Goal: Information Seeking & Learning: Learn about a topic

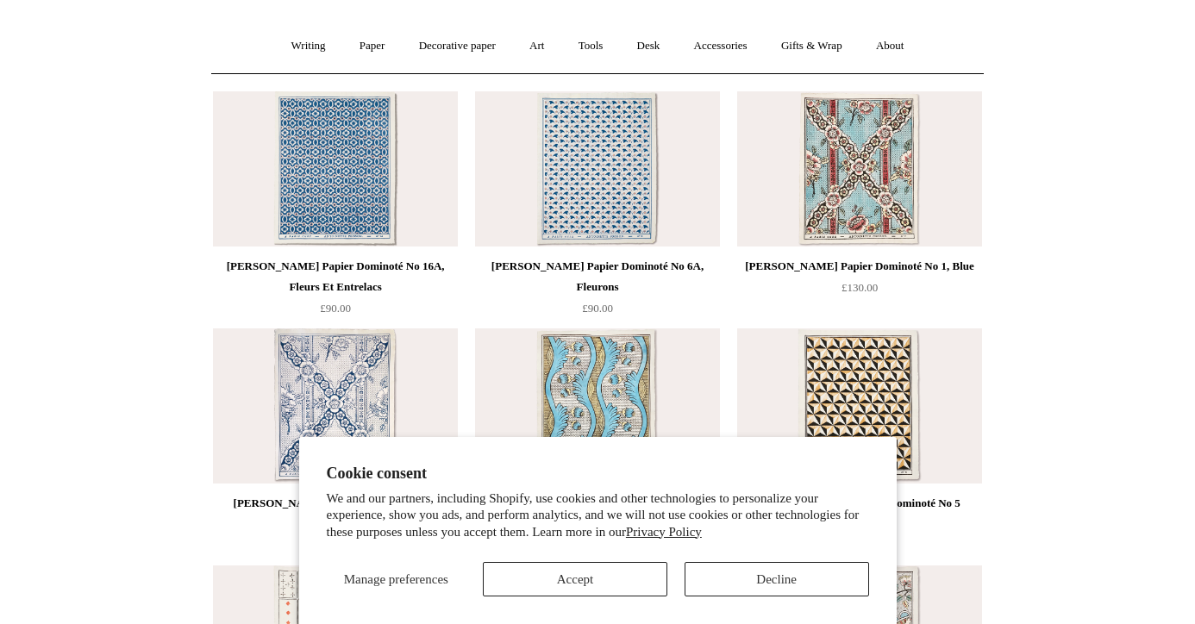
scroll to position [156, 0]
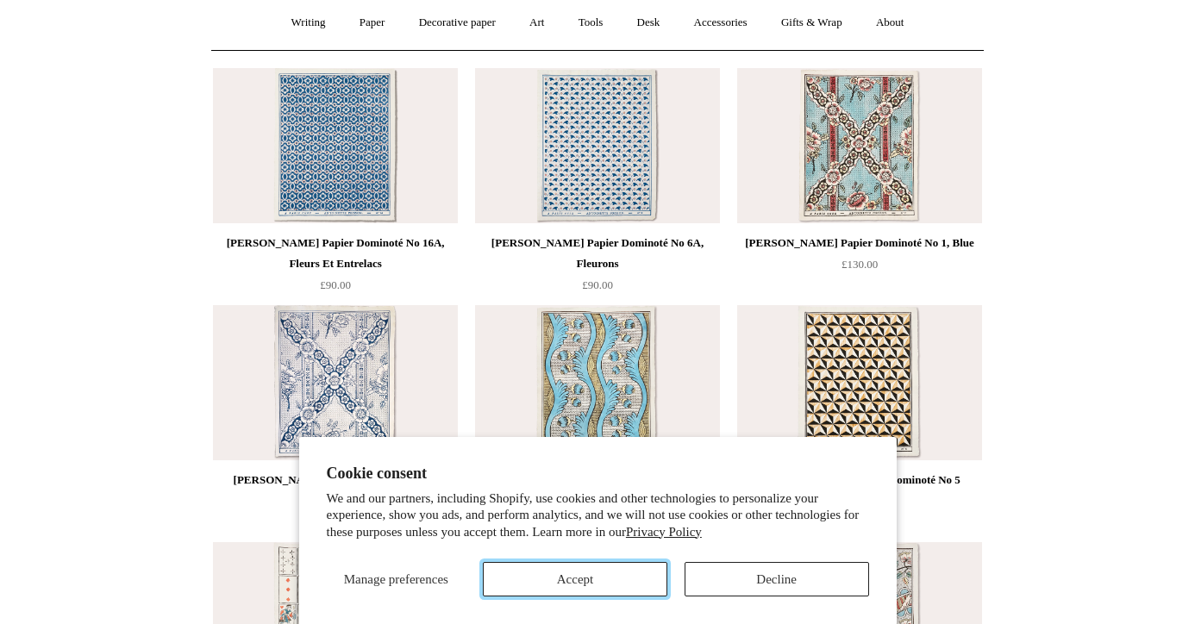
click at [583, 579] on button "Accept" at bounding box center [575, 579] width 185 height 34
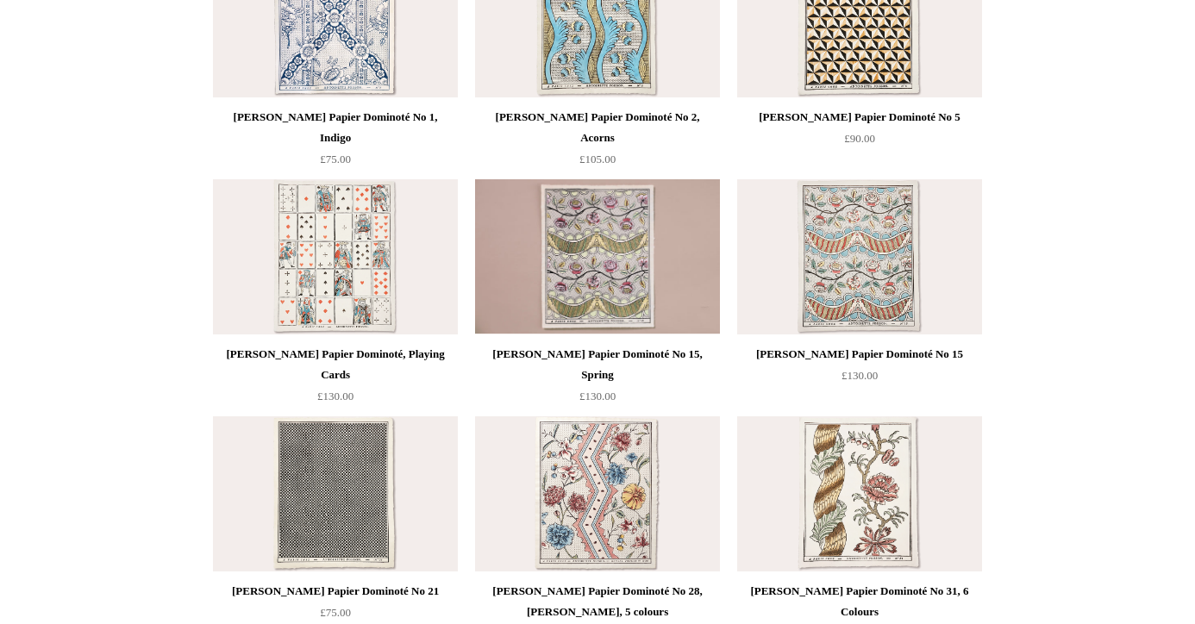
scroll to position [524, 0]
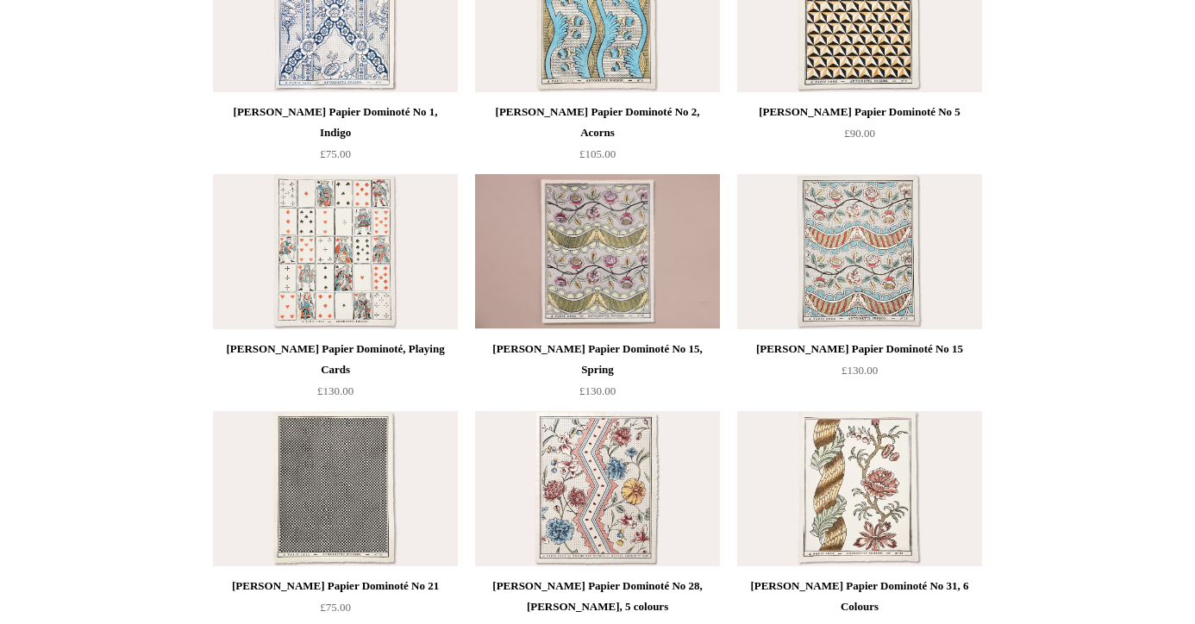
click at [619, 458] on img at bounding box center [597, 488] width 245 height 155
click at [343, 526] on img at bounding box center [335, 488] width 245 height 155
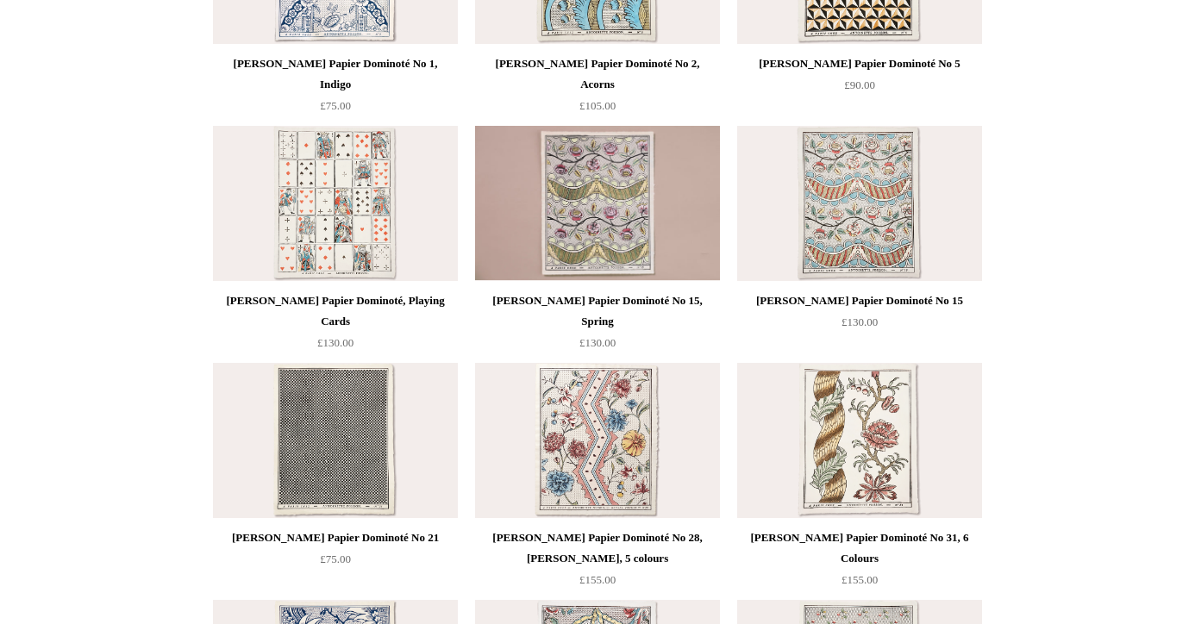
scroll to position [573, 0]
click at [354, 435] on img at bounding box center [335, 439] width 245 height 155
click at [269, 441] on img at bounding box center [335, 439] width 245 height 155
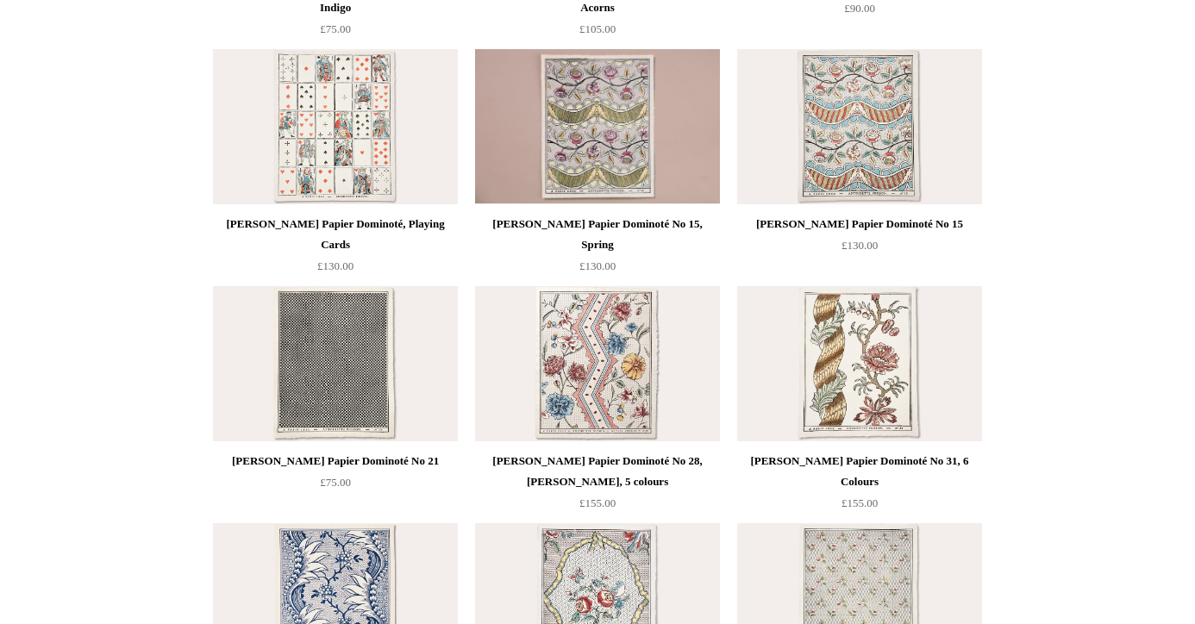
scroll to position [651, 0]
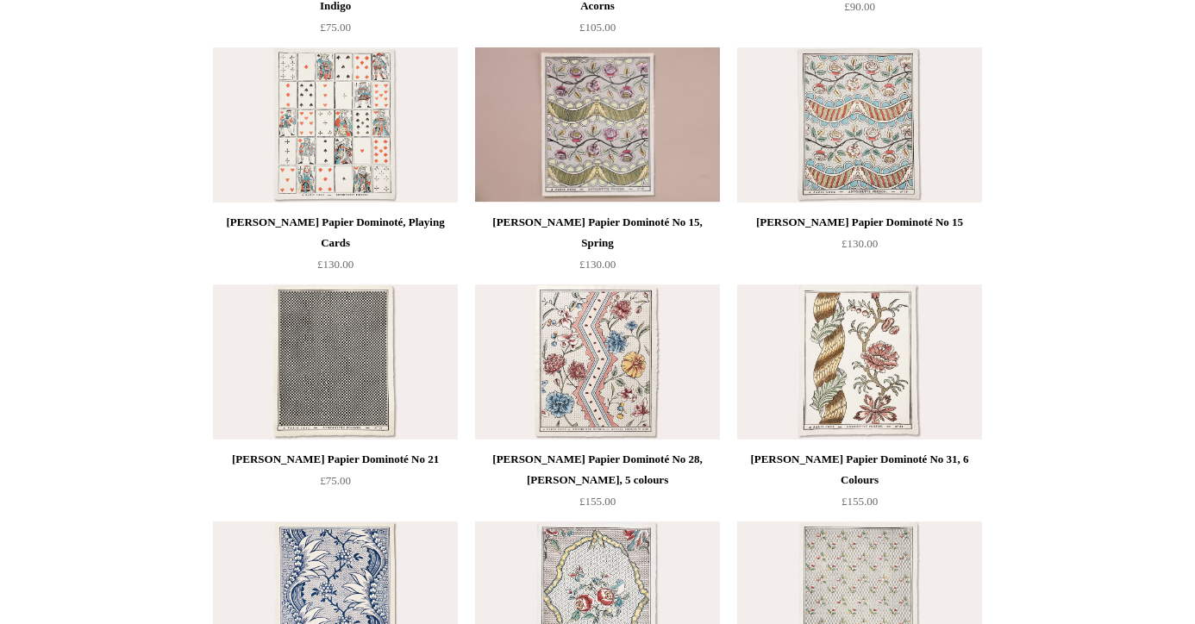
click at [275, 461] on div "Antoinette Poisson Papier Dominoté No 21" at bounding box center [335, 459] width 236 height 21
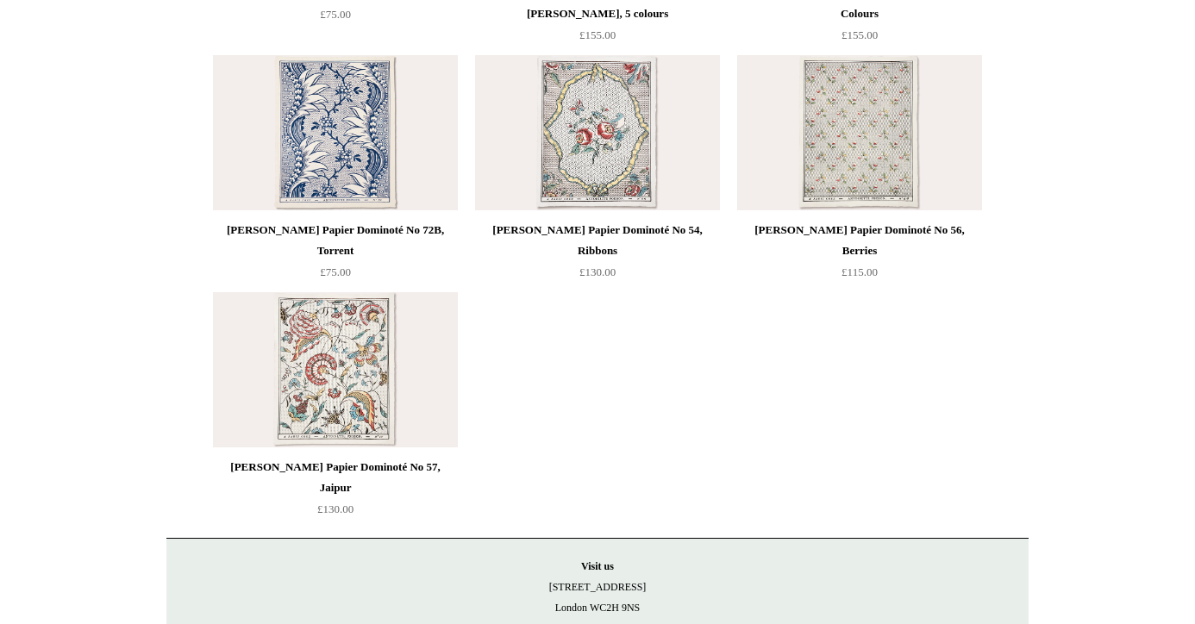
scroll to position [1301, 0]
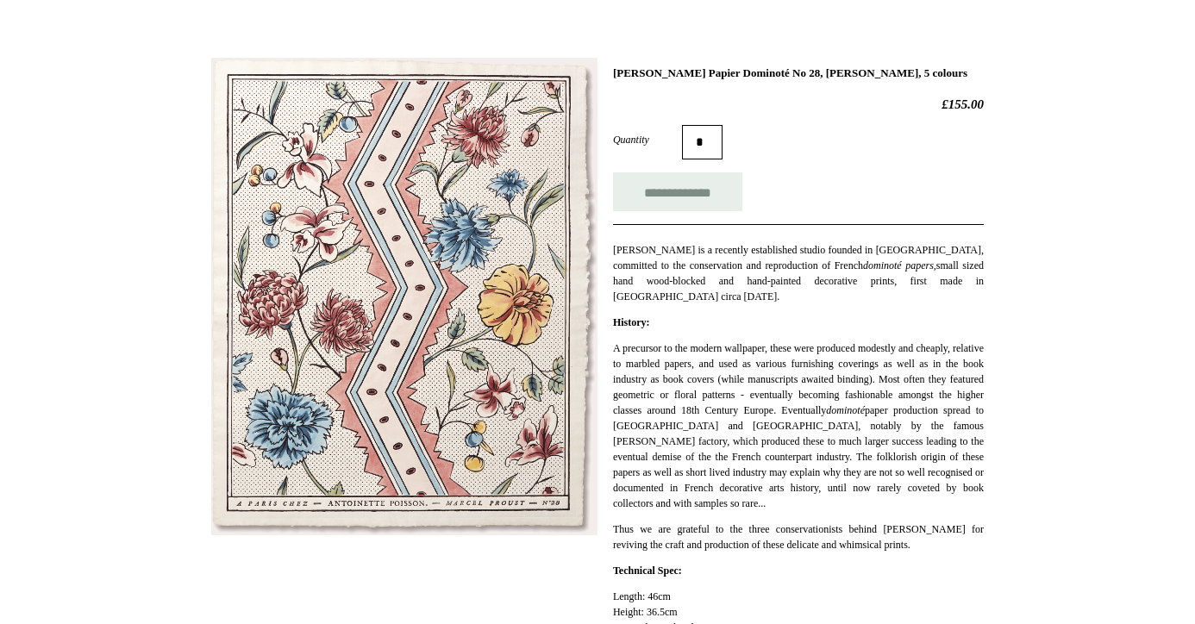
scroll to position [209, 0]
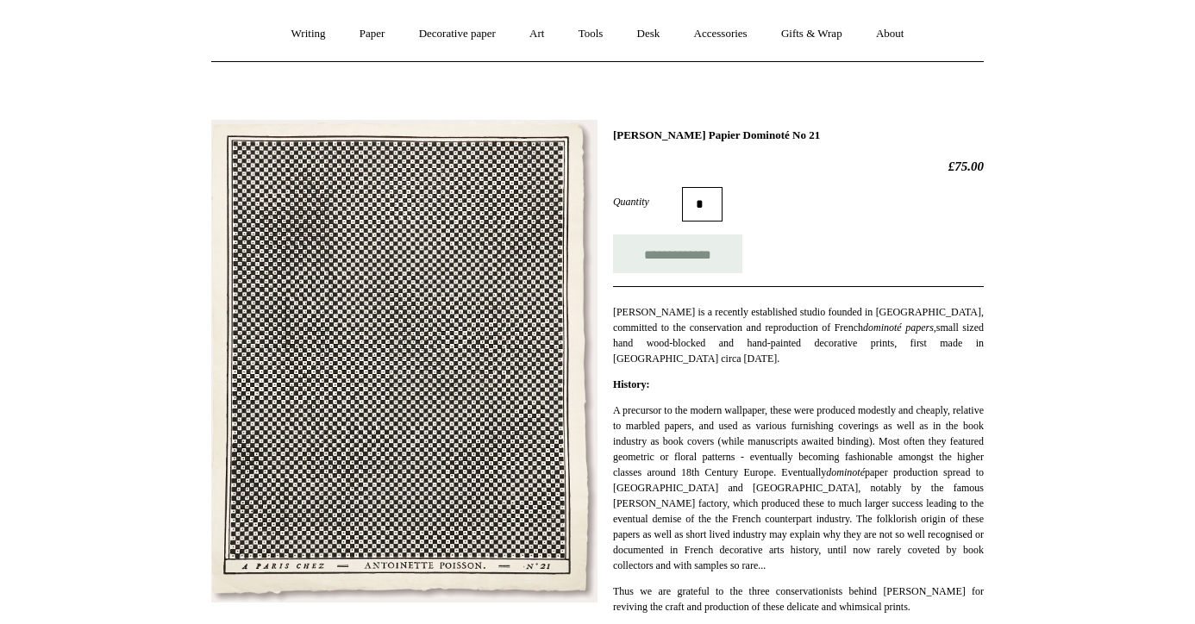
scroll to position [146, 0]
